Goal: Transaction & Acquisition: Subscribe to service/newsletter

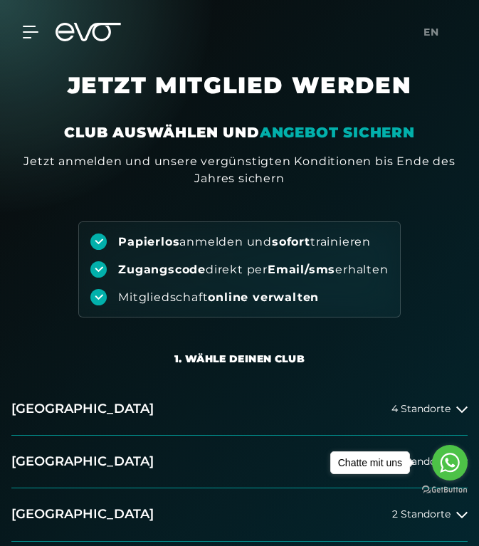
click at [82, 33] on icon at bounding box center [87, 32] width 65 height 18
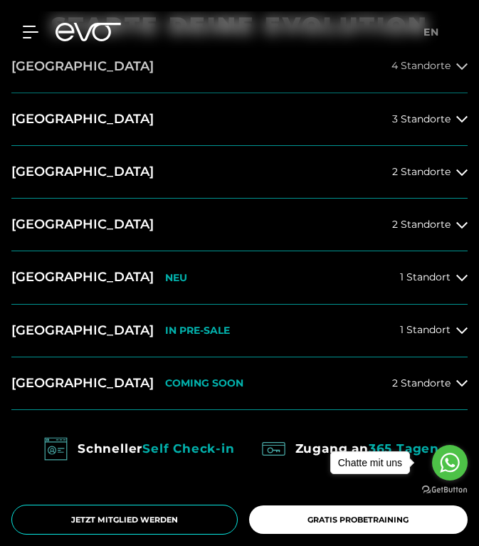
scroll to position [601, 0]
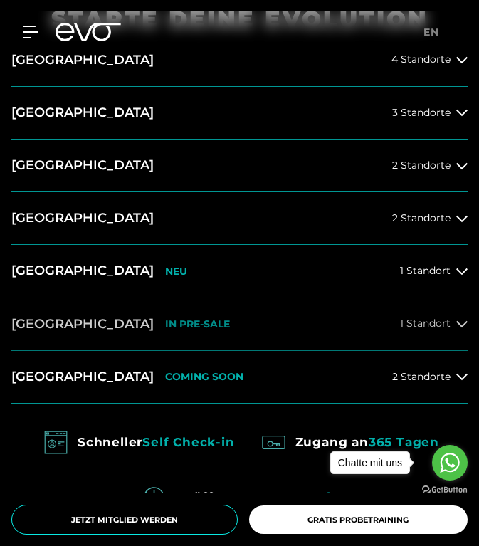
click at [165, 320] on p "IN PRE-SALE" at bounding box center [197, 324] width 65 height 12
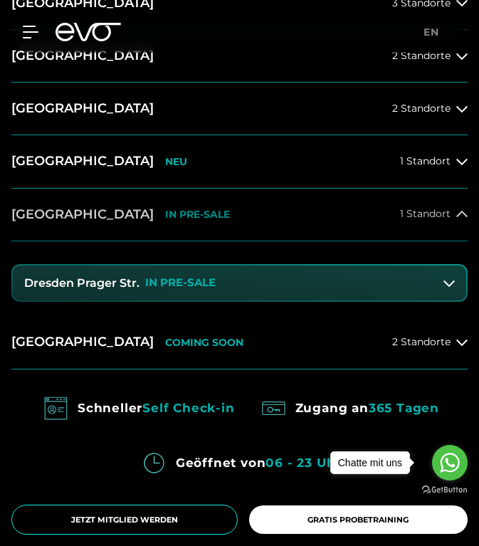
scroll to position [724, 0]
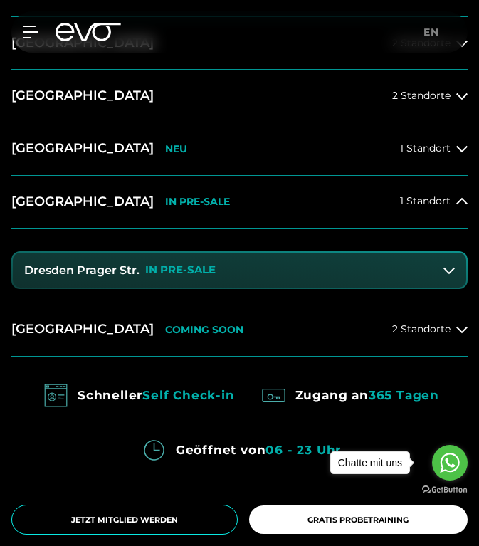
click at [211, 264] on p "IN PRE-SALE" at bounding box center [180, 270] width 70 height 12
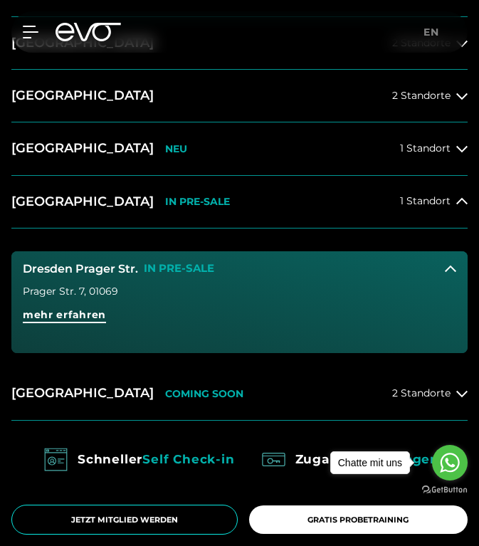
click at [83, 317] on span "mehr erfahren" at bounding box center [64, 314] width 83 height 15
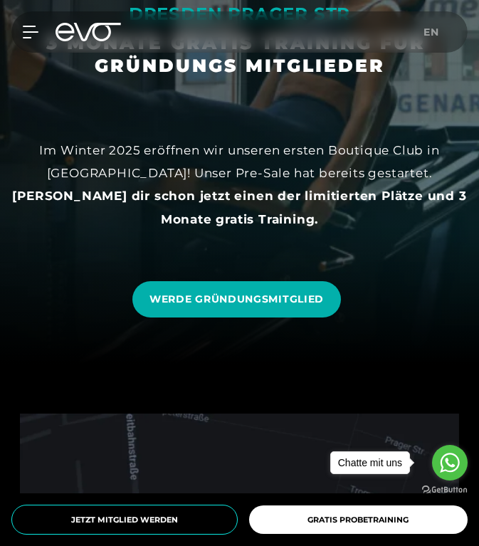
scroll to position [183, 0]
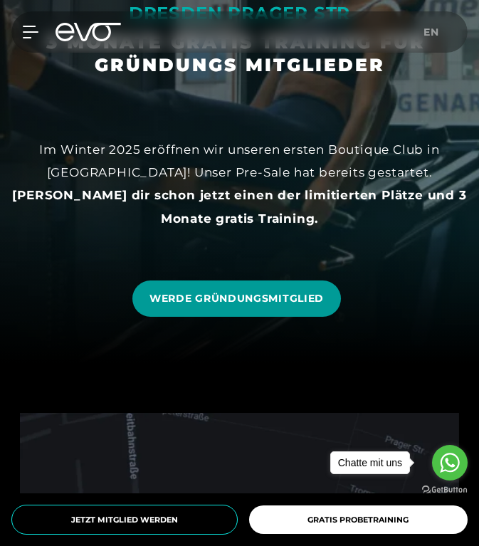
click at [253, 304] on span "WERDE GRÜNDUNGSMITGLIED" at bounding box center [236, 298] width 174 height 15
click at [272, 292] on span "WERDE GRÜNDUNGSMITGLIED" at bounding box center [236, 298] width 174 height 15
